Goal: Check status: Check status

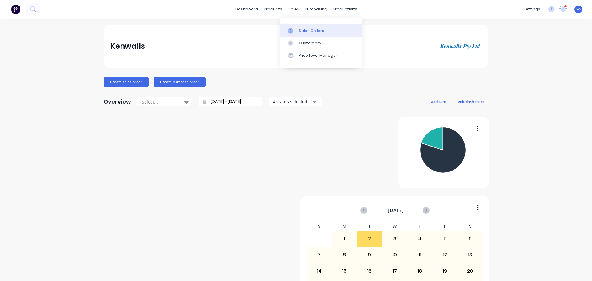
click at [302, 34] on div "Sales Orders" at bounding box center [311, 31] width 25 height 6
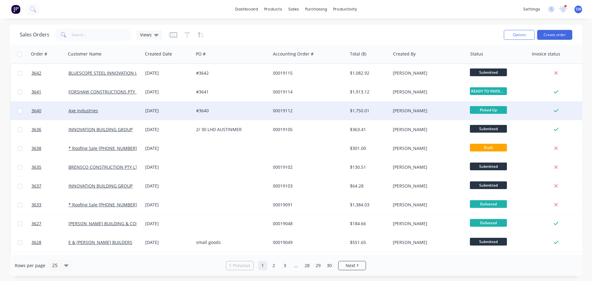
click at [260, 113] on div "#3640" at bounding box center [230, 111] width 68 height 6
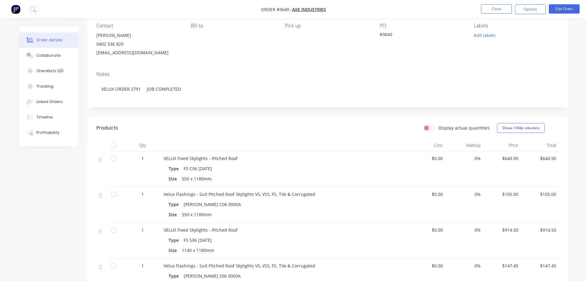
scroll to position [31, 0]
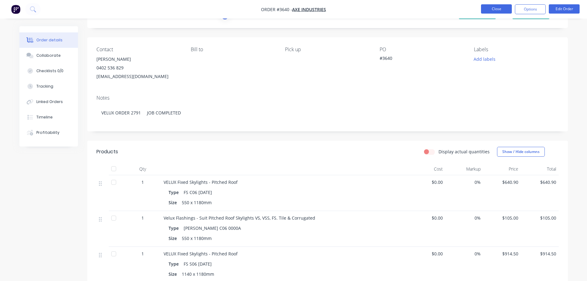
click at [489, 10] on button "Close" at bounding box center [496, 8] width 31 height 9
